Goal: Find specific page/section

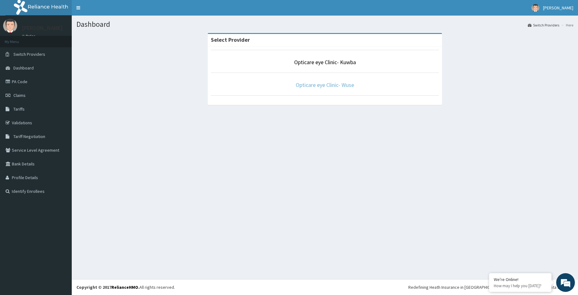
click at [332, 84] on link "Opticare eye Clinic- Wuse" at bounding box center [324, 84] width 58 height 7
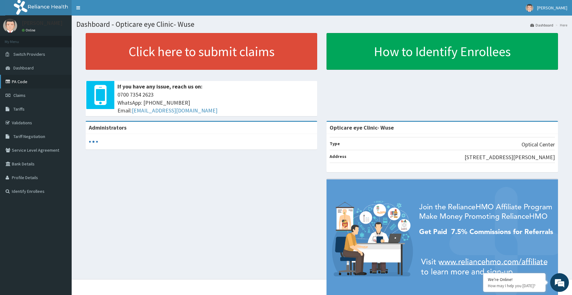
click at [24, 83] on link "PA Code" at bounding box center [36, 82] width 72 height 14
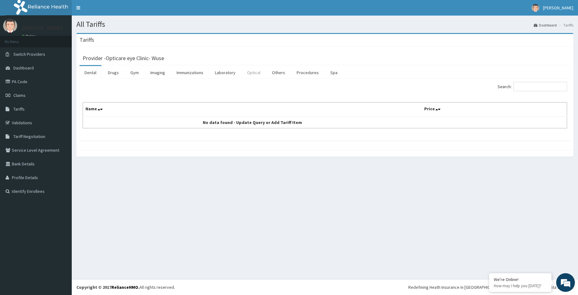
click at [256, 73] on link "Optical" at bounding box center [253, 72] width 23 height 13
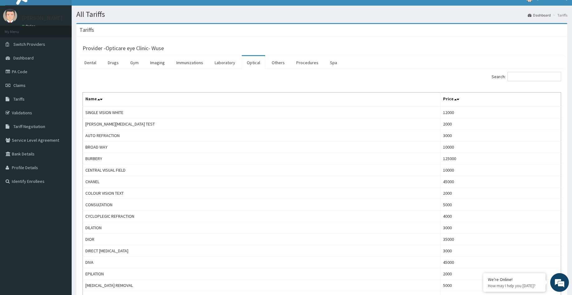
scroll to position [9, 0]
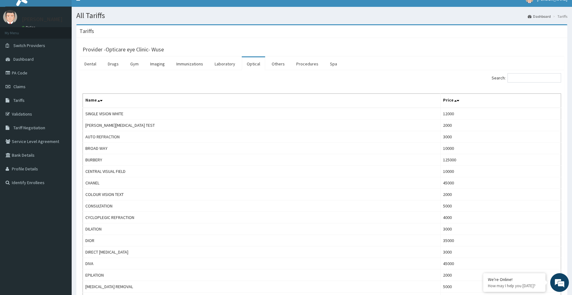
drag, startPoint x: 27, startPoint y: 74, endPoint x: 113, endPoint y: 48, distance: 90.6
click at [31, 72] on link "PA Code" at bounding box center [36, 73] width 72 height 14
